Goal: Task Accomplishment & Management: Manage account settings

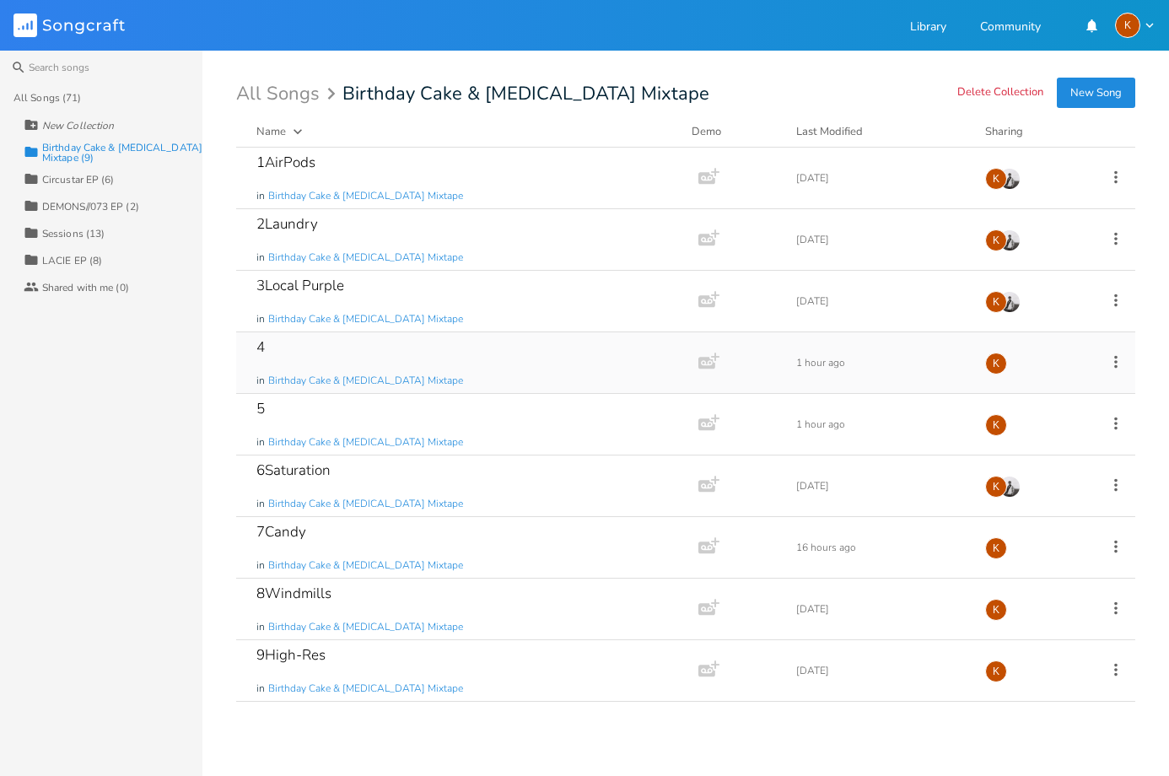
click at [1111, 360] on icon at bounding box center [1116, 362] width 19 height 19
click at [1074, 382] on li "Edit Rename" at bounding box center [1047, 388] width 135 height 29
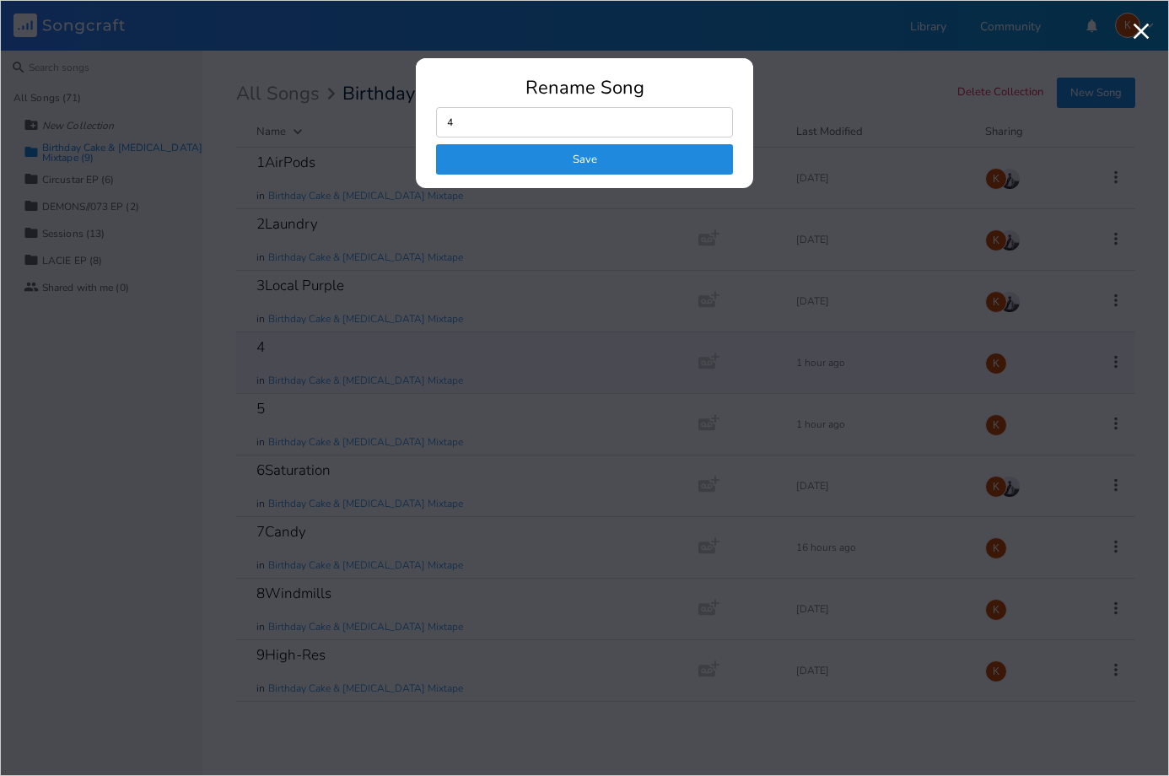
click at [569, 124] on input "4" at bounding box center [584, 122] width 297 height 30
type input "4 Purple Pt. 2"
click button "Save" at bounding box center [584, 159] width 297 height 30
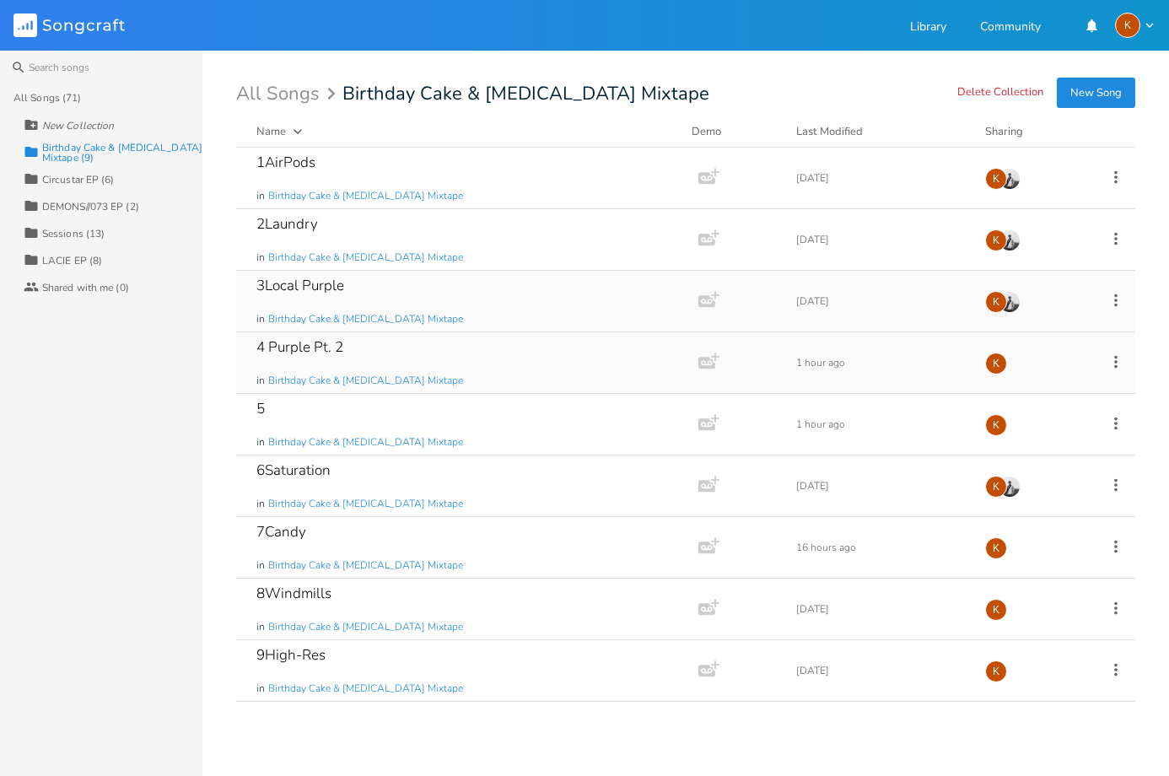
click at [593, 289] on div "3Local Purple in Birthday Cake & [MEDICAL_DATA] Mixtape" at bounding box center [463, 301] width 415 height 61
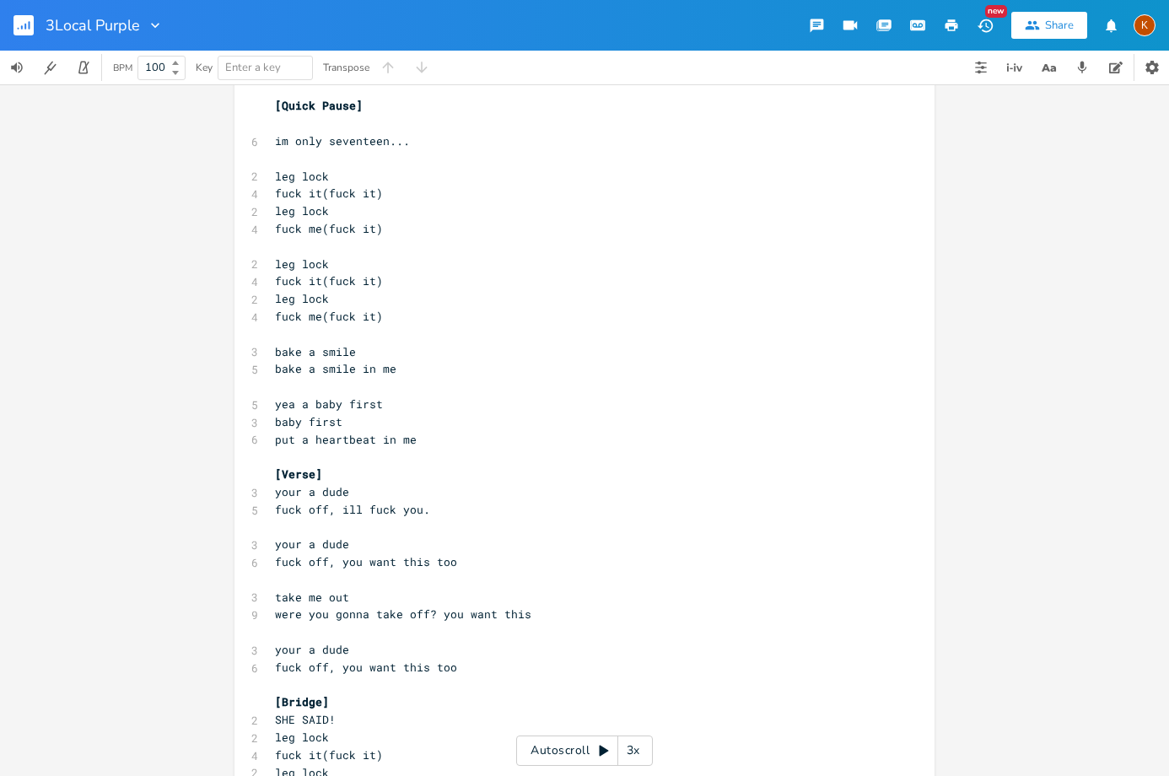
scroll to position [169, 0]
click at [29, 28] on icon "button" at bounding box center [30, 25] width 2 height 8
